Goal: Task Accomplishment & Management: Manage account settings

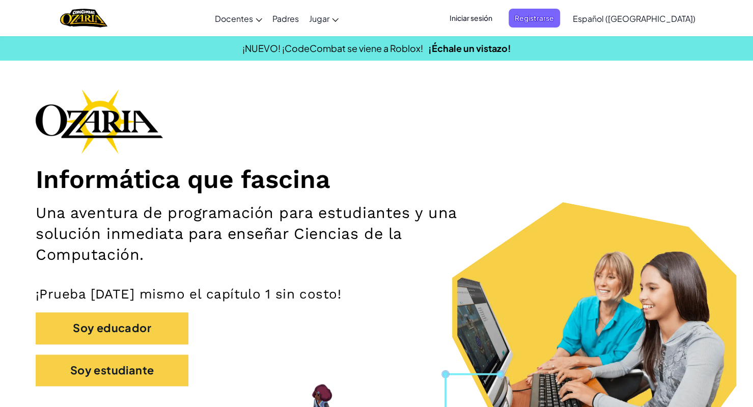
click at [495, 17] on span "Iniciar sesión" at bounding box center [470, 18] width 55 height 19
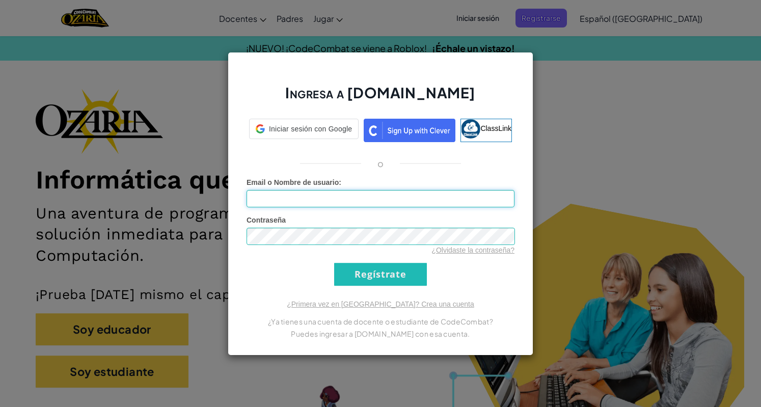
click at [375, 205] on input "Email o Nombre de usuario :" at bounding box center [380, 198] width 268 height 17
type input "[EMAIL_ADDRESS][DOMAIN_NAME]"
click at [342, 247] on div "¿Olvidaste la contraseña?" at bounding box center [380, 250] width 268 height 10
click at [565, 31] on div "Ingresa a [DOMAIN_NAME] ClassLink o Error desconocido. Email o Nombre de usuari…" at bounding box center [380, 203] width 761 height 407
